Goal: Task Accomplishment & Management: Complete application form

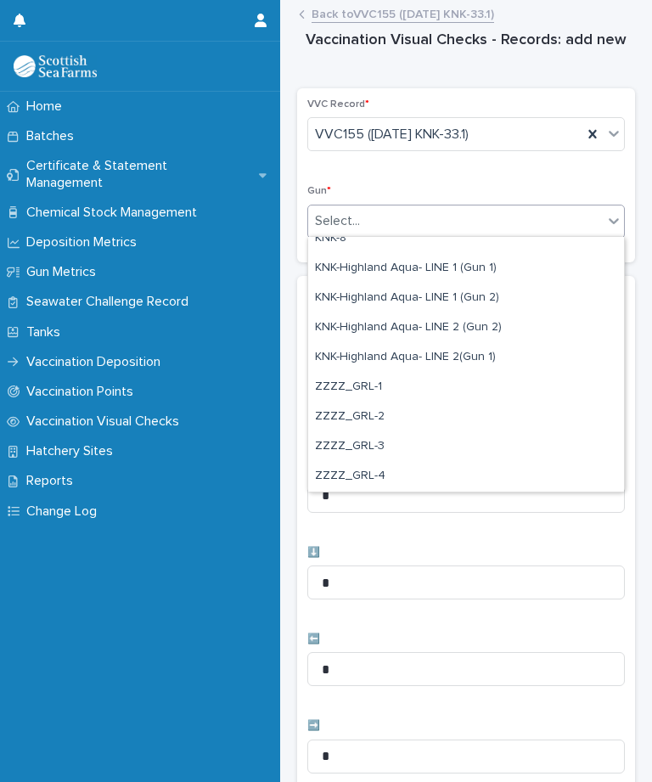
scroll to position [518, 0]
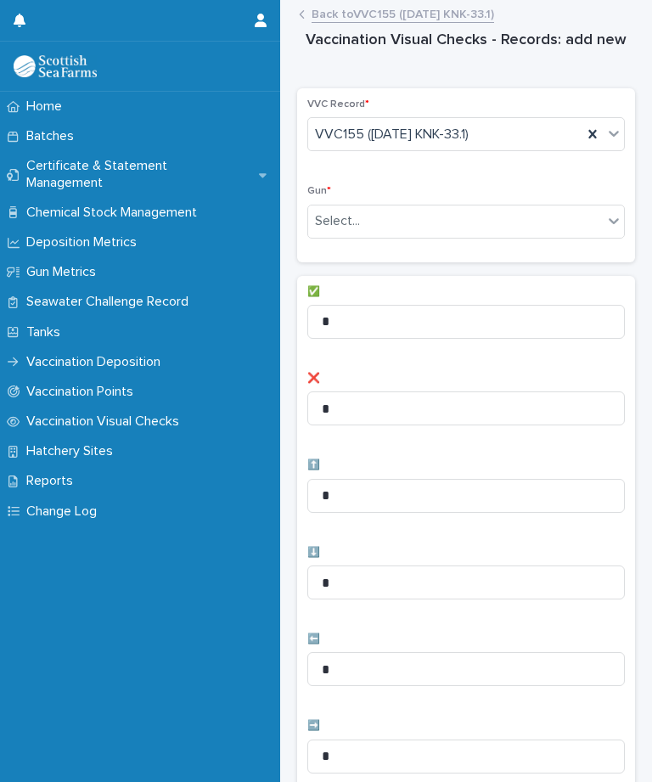
click at [479, 266] on div "VVC Record * VVC155 ([DATE] KNK-33.1) Gun * Select... ✅ * ❌ * ⬆️ * ⬇️ * ⬅️ * ➡️…" at bounding box center [466, 669] width 338 height 1162
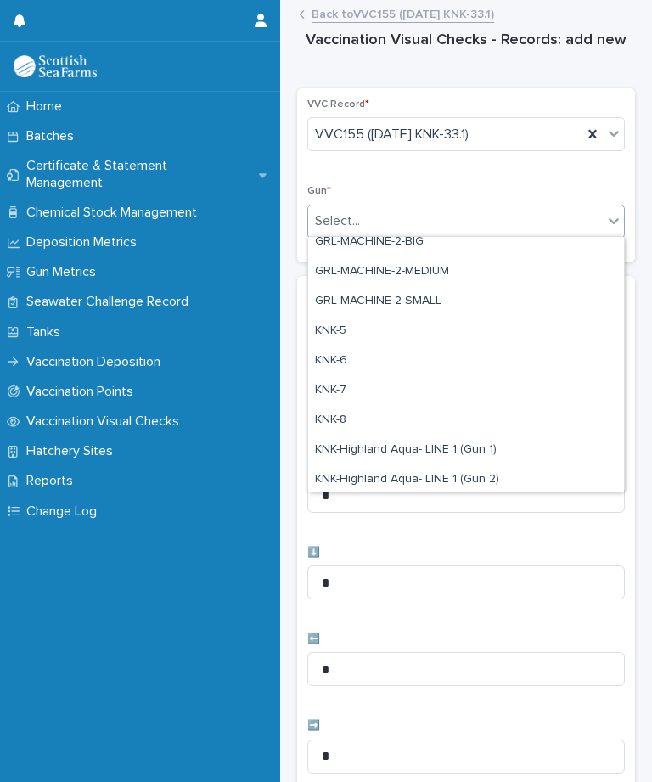
scroll to position [399, 0]
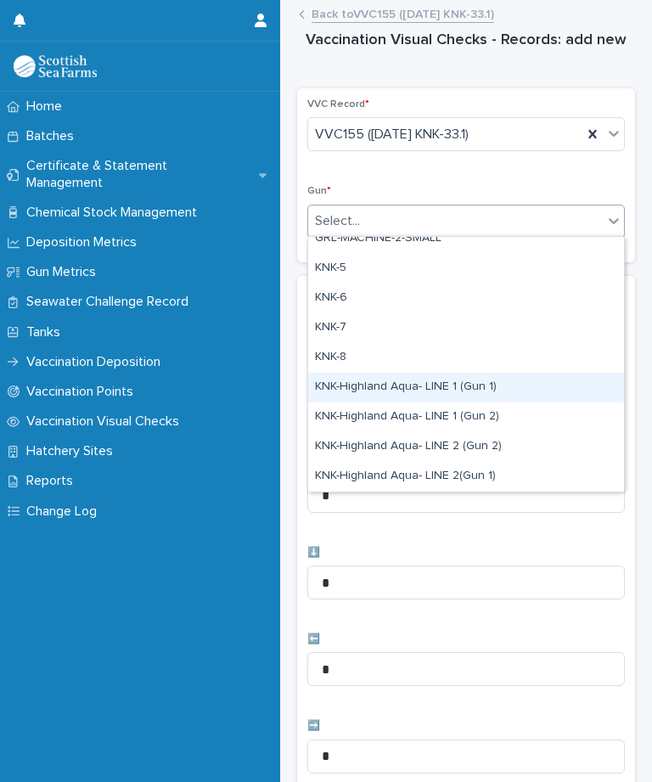
click at [444, 390] on div "KNK-Highland Aqua- LINE 1 (Gun 1)" at bounding box center [466, 388] width 316 height 30
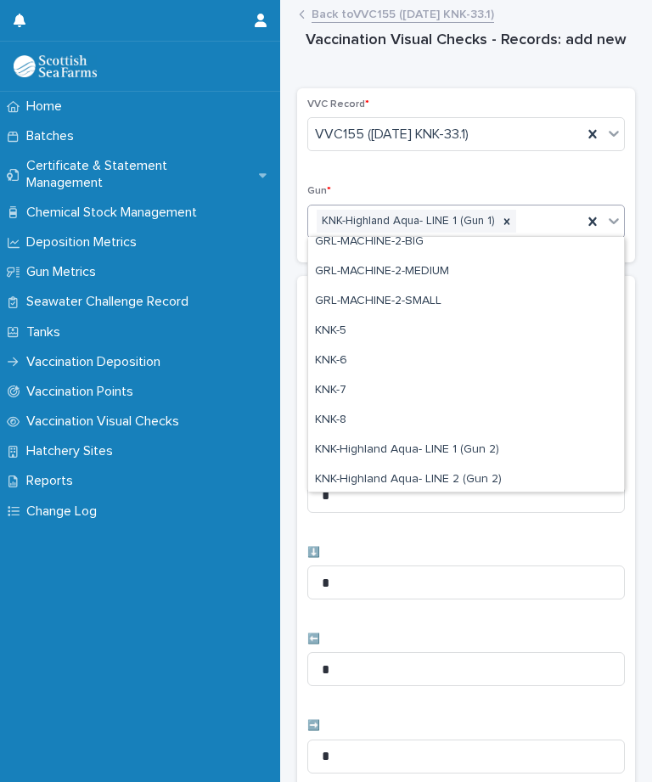
scroll to position [355, 0]
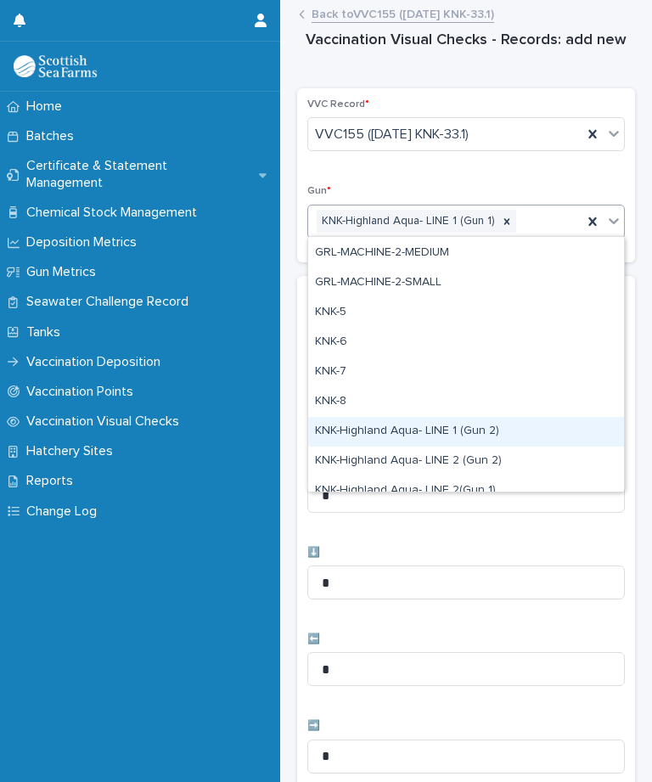
click at [454, 426] on div "KNK-Highland Aqua- LINE 1 (Gun 2)" at bounding box center [466, 432] width 316 height 30
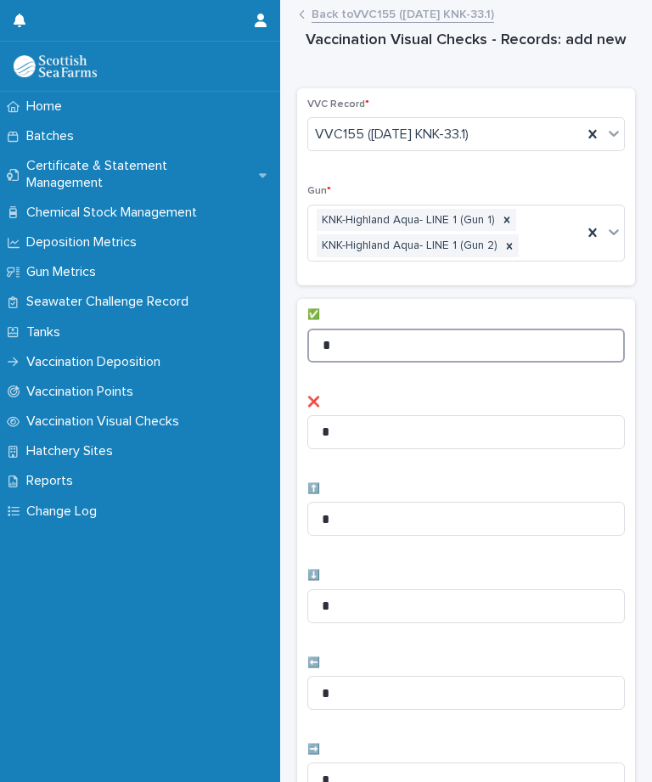
click at [418, 344] on input "*" at bounding box center [467, 346] width 318 height 34
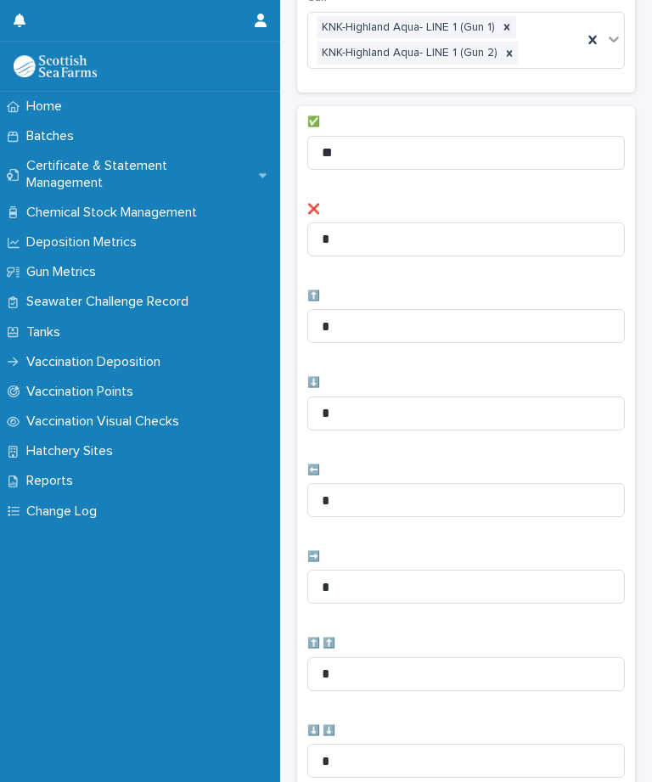
scroll to position [195, 0]
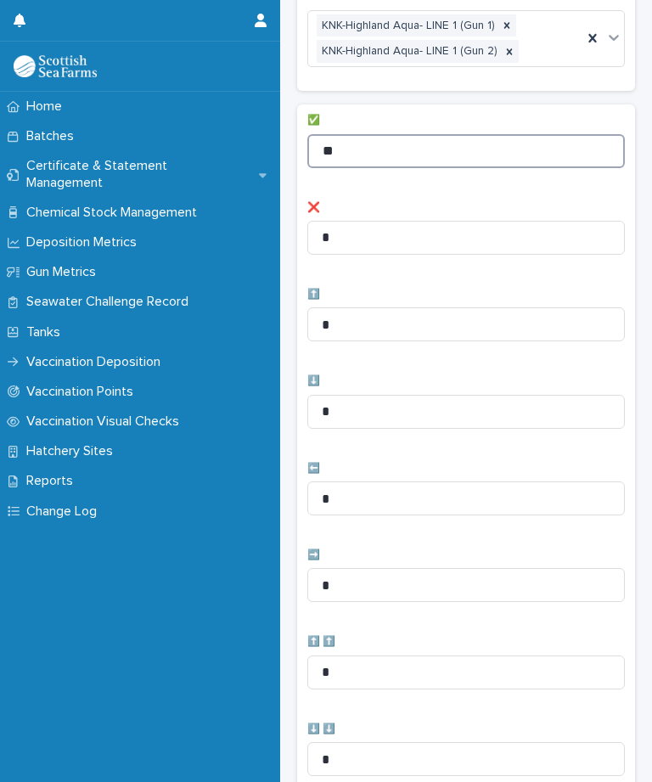
type input "**"
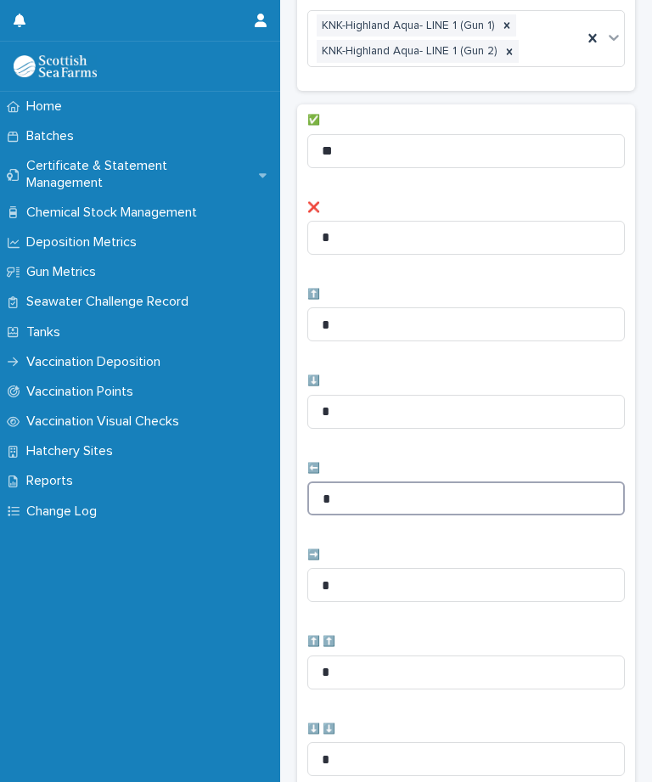
click at [387, 493] on input "*" at bounding box center [467, 499] width 318 height 34
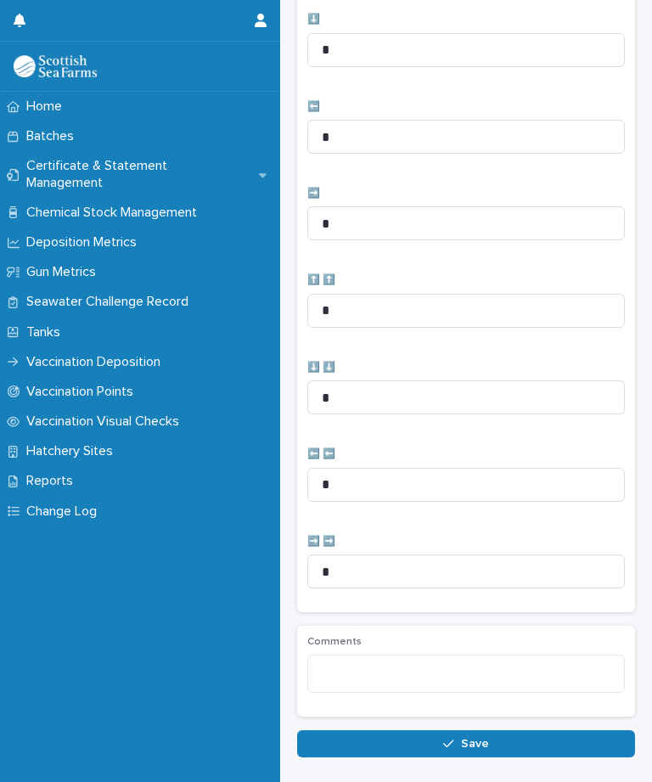
scroll to position [556, 0]
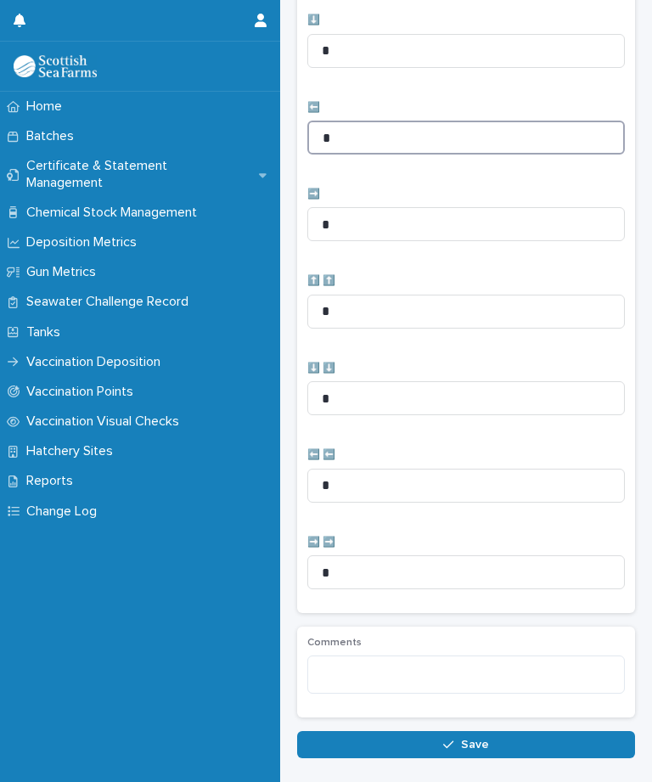
type input "*"
click at [438, 741] on button "Save" at bounding box center [466, 744] width 338 height 27
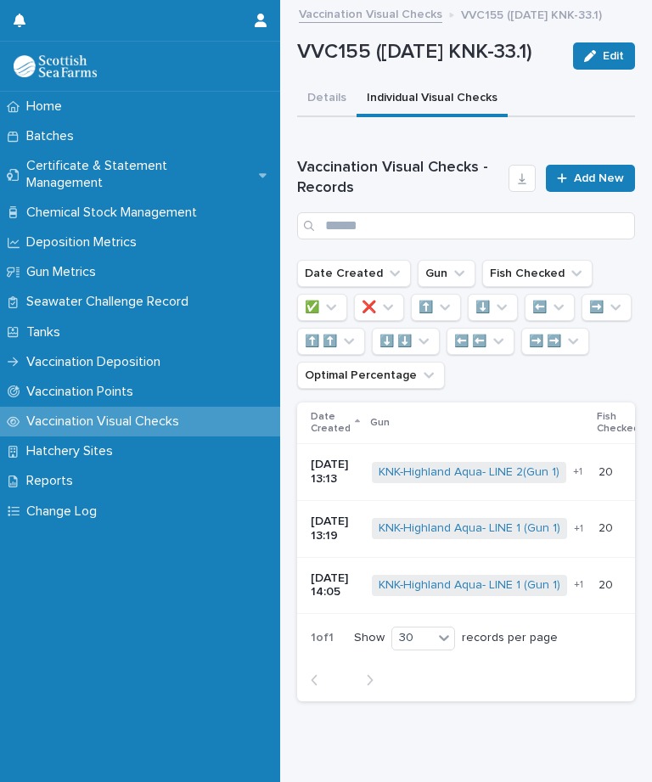
click at [591, 192] on link "Add New" at bounding box center [590, 178] width 89 height 27
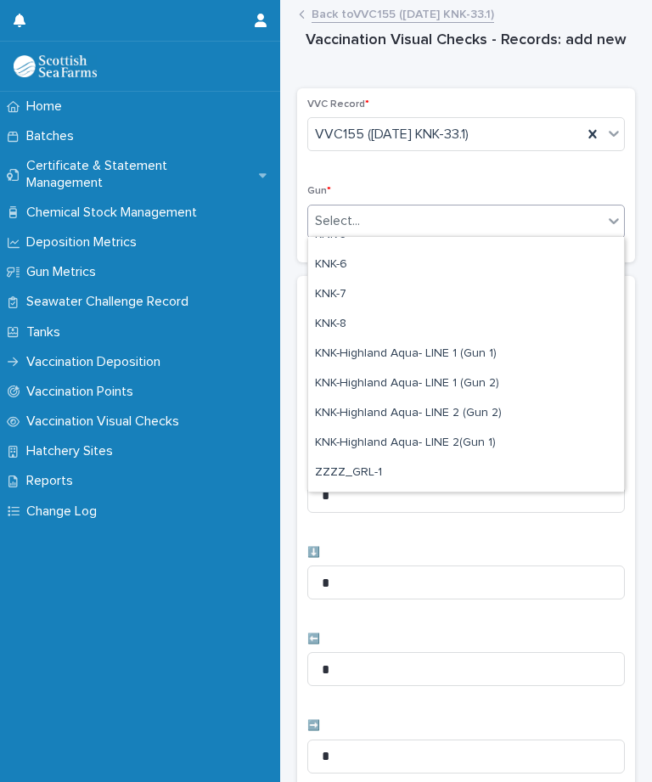
scroll to position [433, 0]
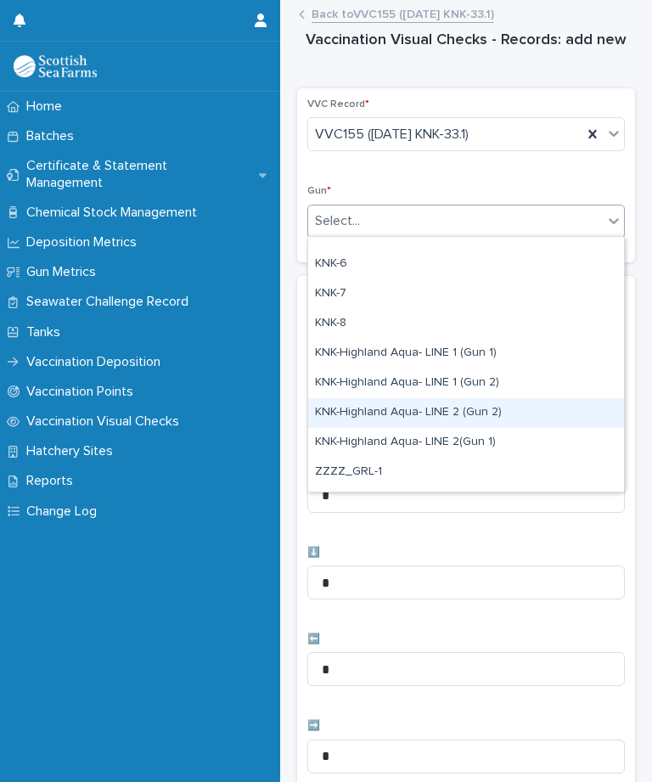
click at [444, 415] on div "KNK-Highland Aqua- LINE 2 (Gun 2)" at bounding box center [466, 413] width 316 height 30
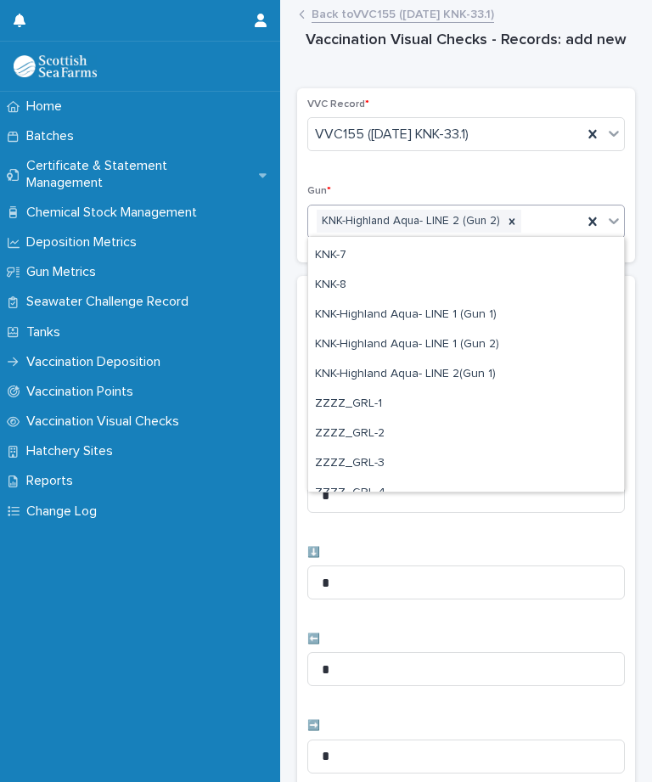
scroll to position [483, 0]
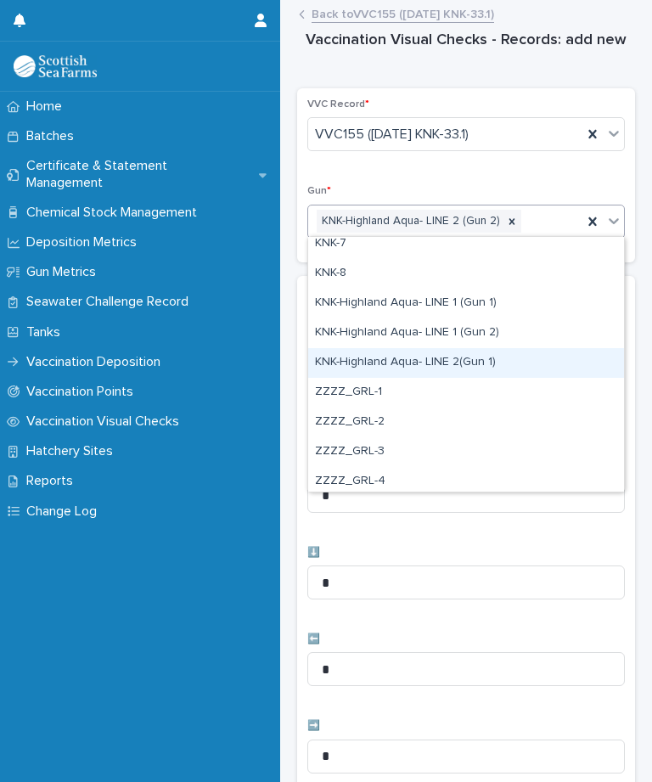
click at [433, 358] on div "KNK-Highland Aqua- LINE 2(Gun 1)" at bounding box center [466, 363] width 316 height 30
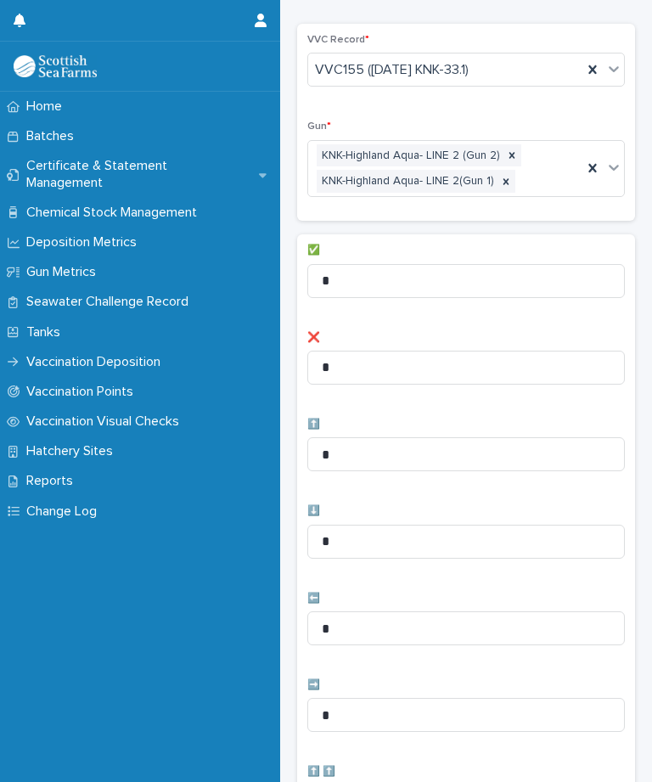
scroll to position [94, 0]
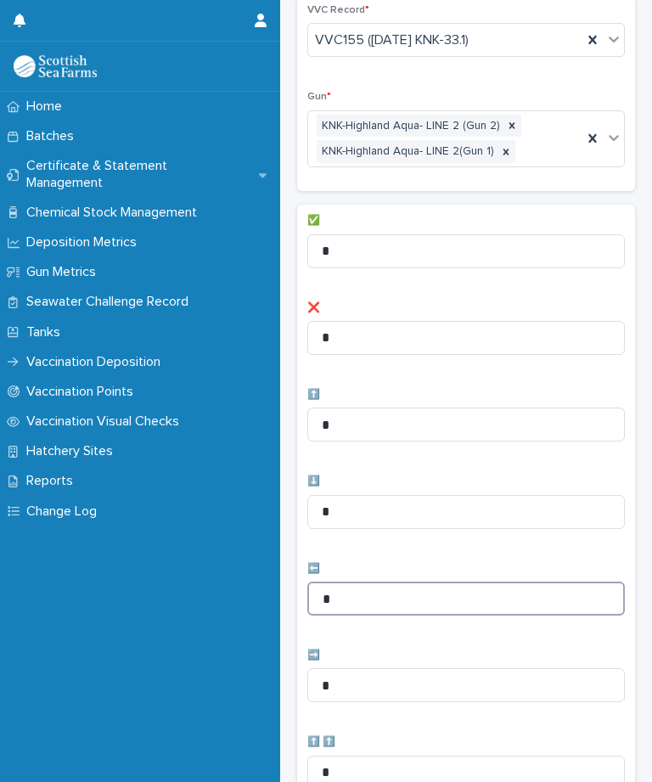
click at [391, 597] on input "*" at bounding box center [467, 599] width 318 height 34
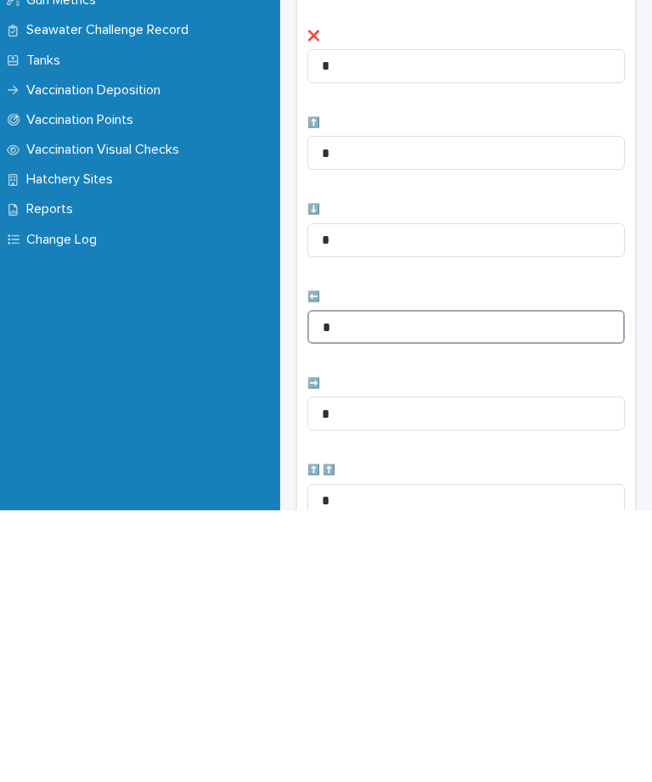
type input "*"
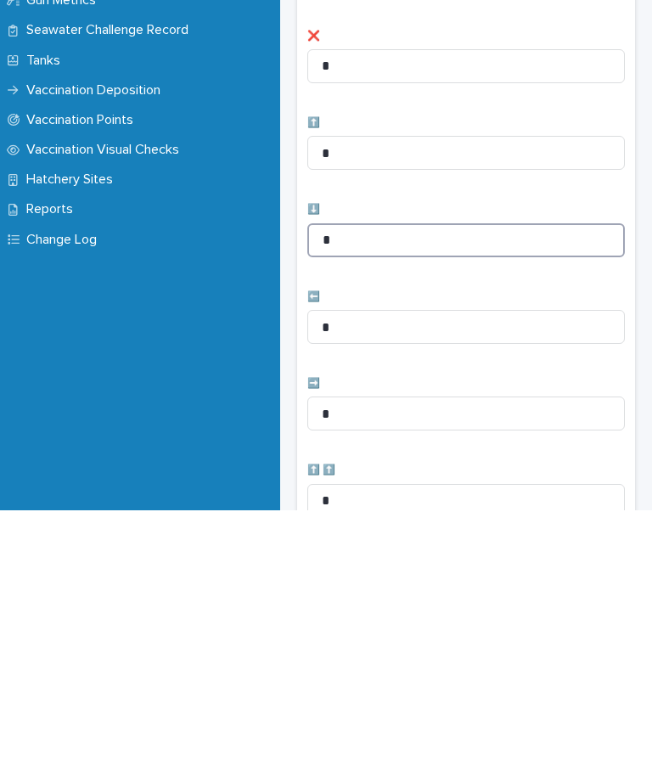
click at [372, 495] on input "*" at bounding box center [467, 512] width 318 height 34
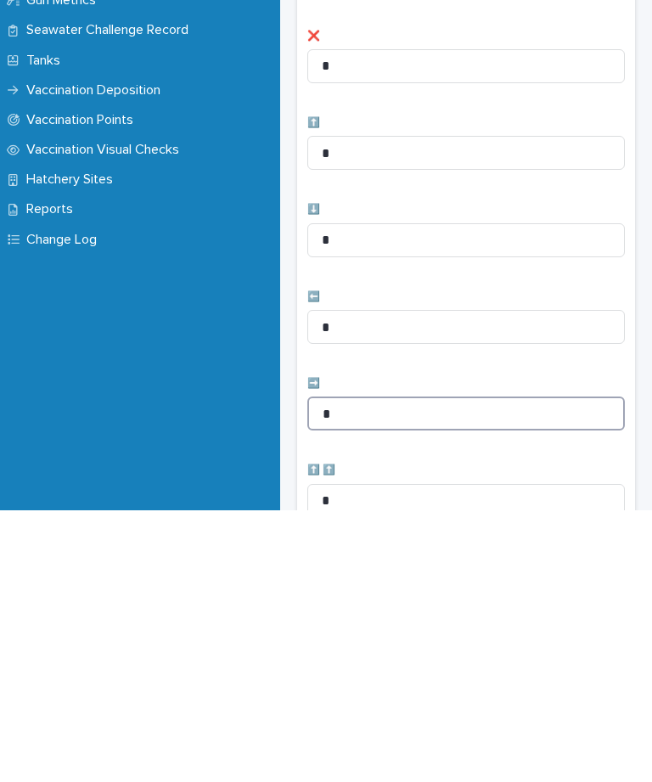
click at [398, 669] on input "*" at bounding box center [467, 686] width 318 height 34
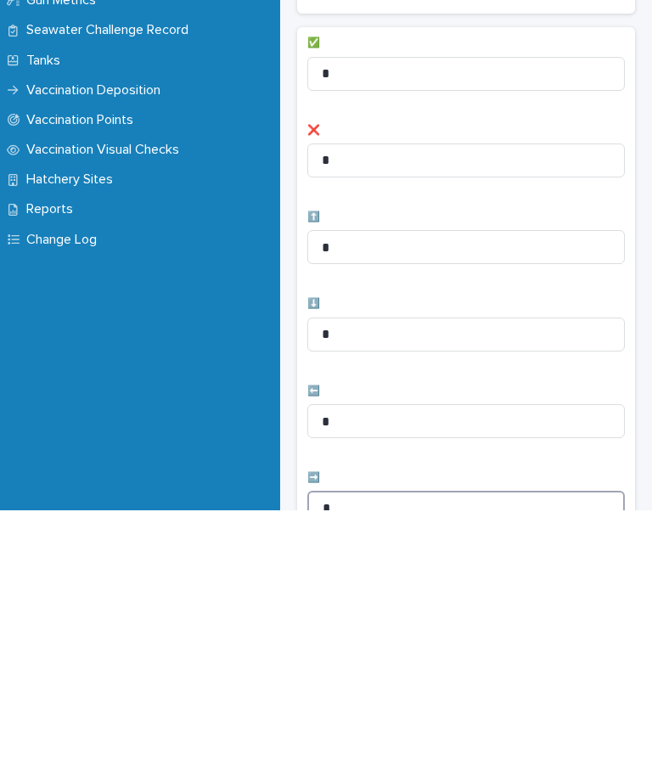
scroll to position [-1, 0]
type input "*"
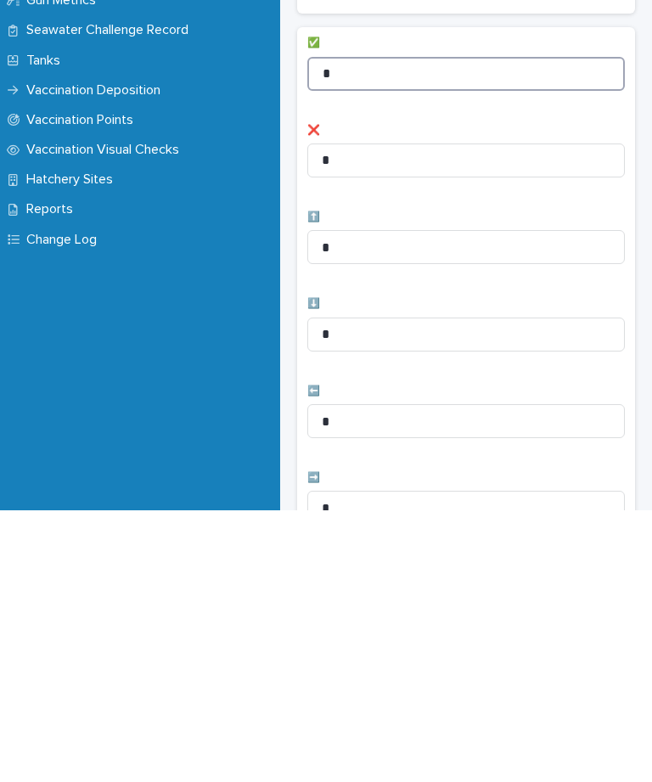
click at [394, 329] on input "*" at bounding box center [467, 346] width 318 height 34
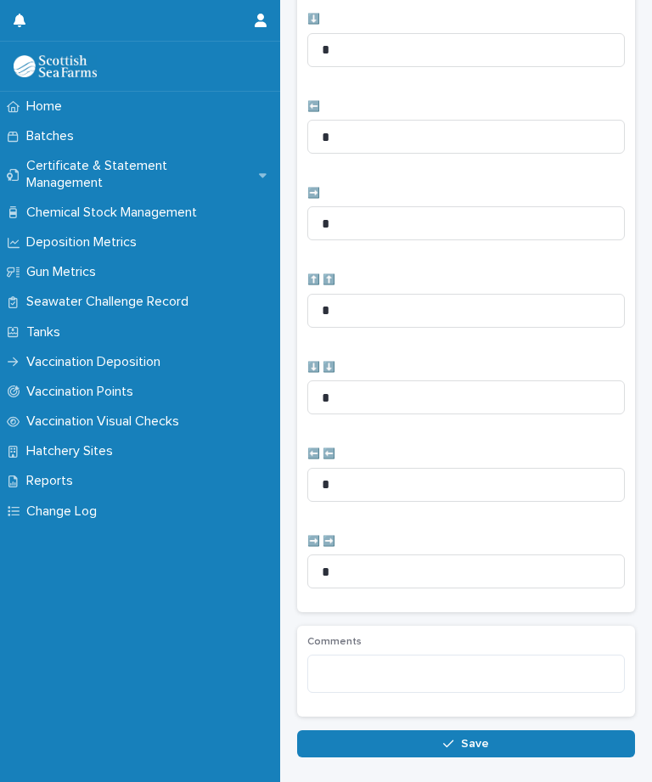
scroll to position [556, 0]
type input "**"
click at [433, 735] on button "Save" at bounding box center [466, 744] width 338 height 27
